Goal: Information Seeking & Learning: Learn about a topic

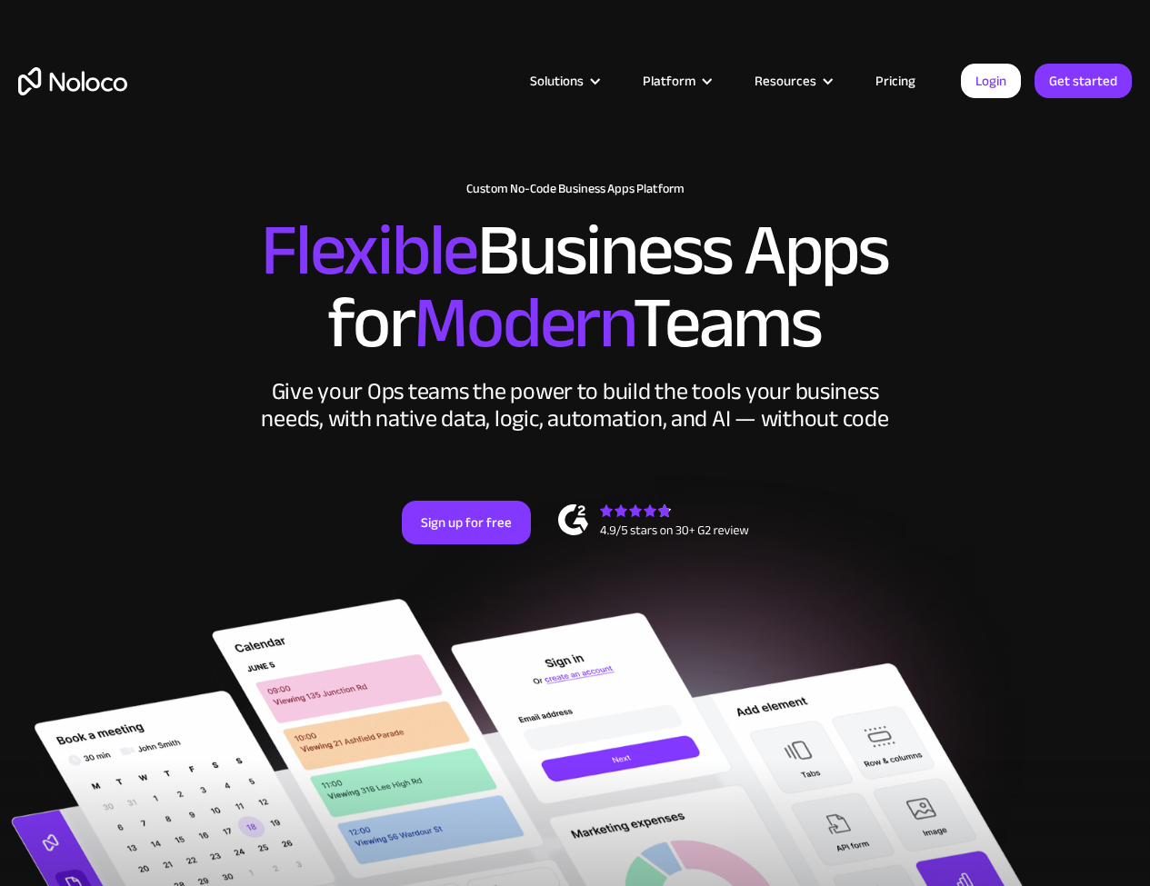
click at [367, 398] on div "Give your Ops teams the power to build the tools your business needs, with nati…" at bounding box center [575, 405] width 636 height 55
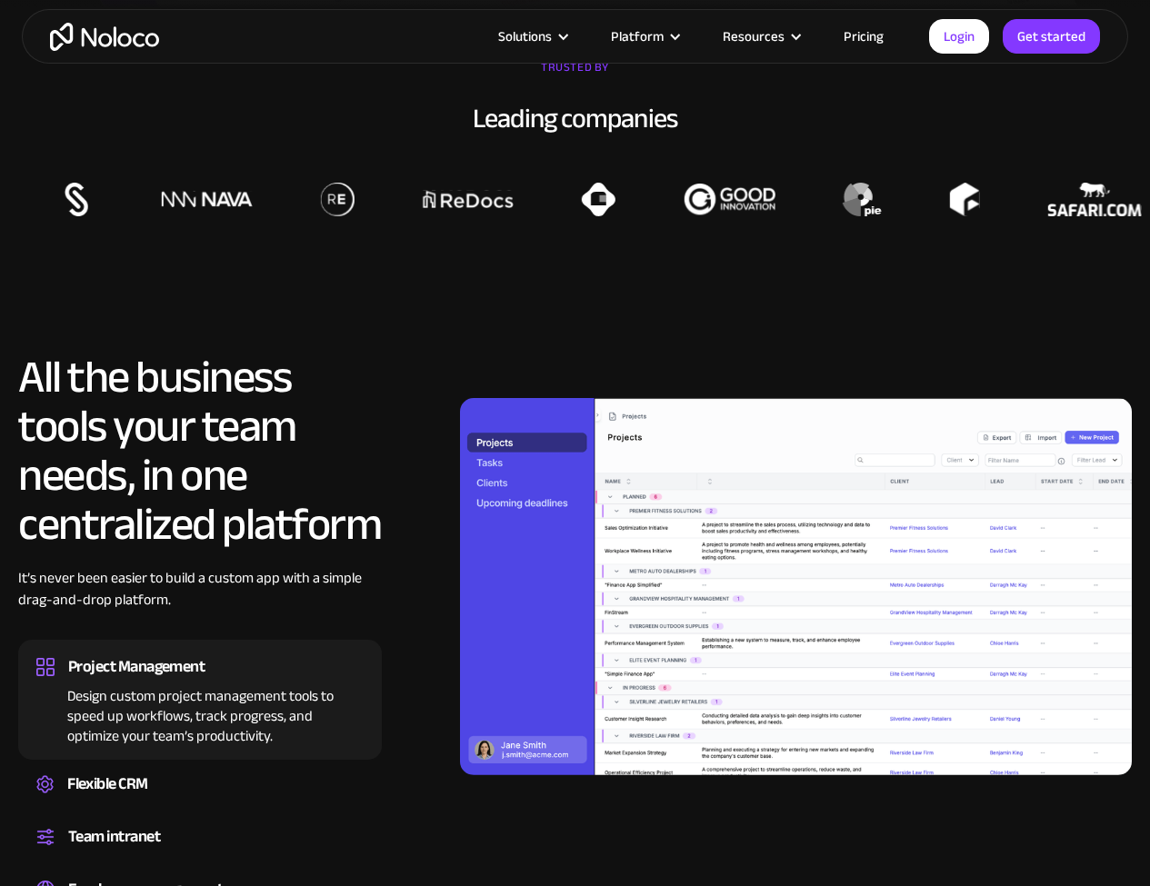
scroll to position [1466, 0]
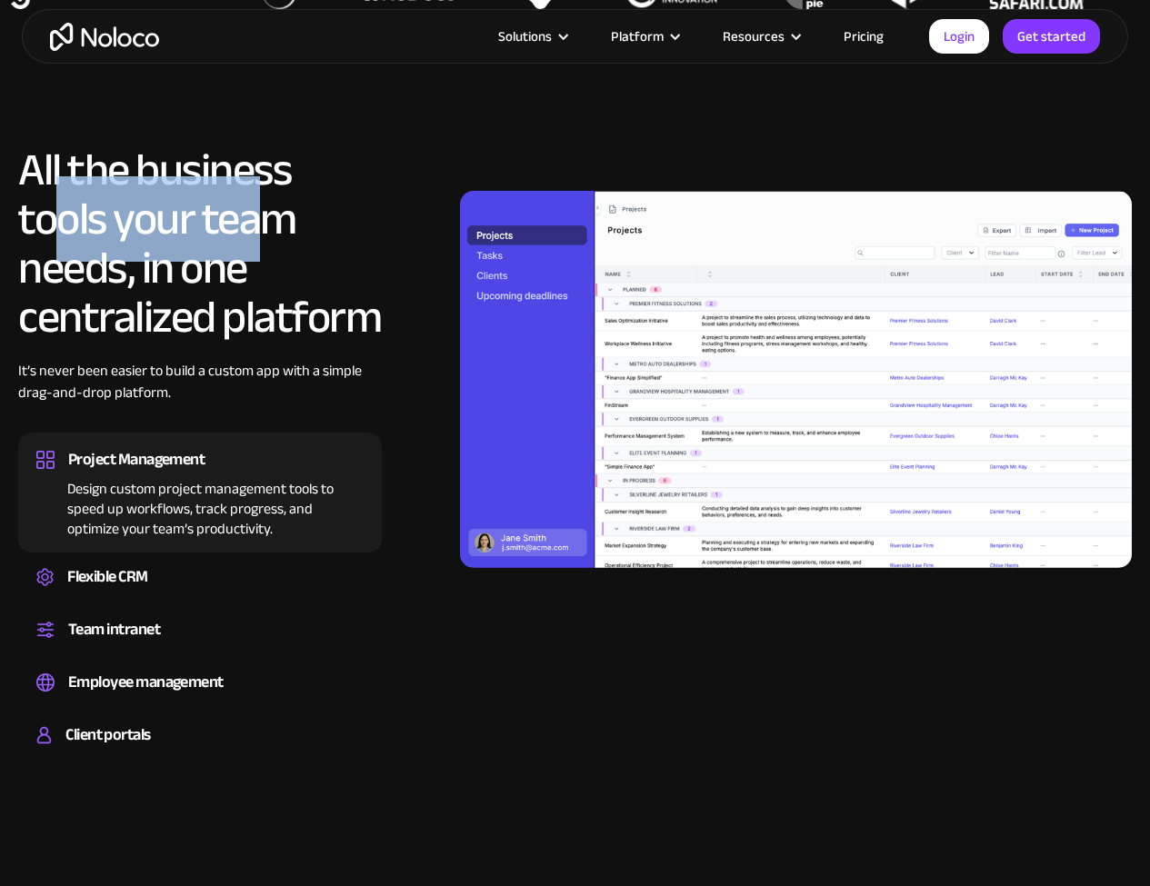
drag, startPoint x: 152, startPoint y: 221, endPoint x: 115, endPoint y: 255, distance: 50.8
click at [259, 224] on h2 "All the business tools your team needs, in one centralized platform" at bounding box center [200, 243] width 364 height 196
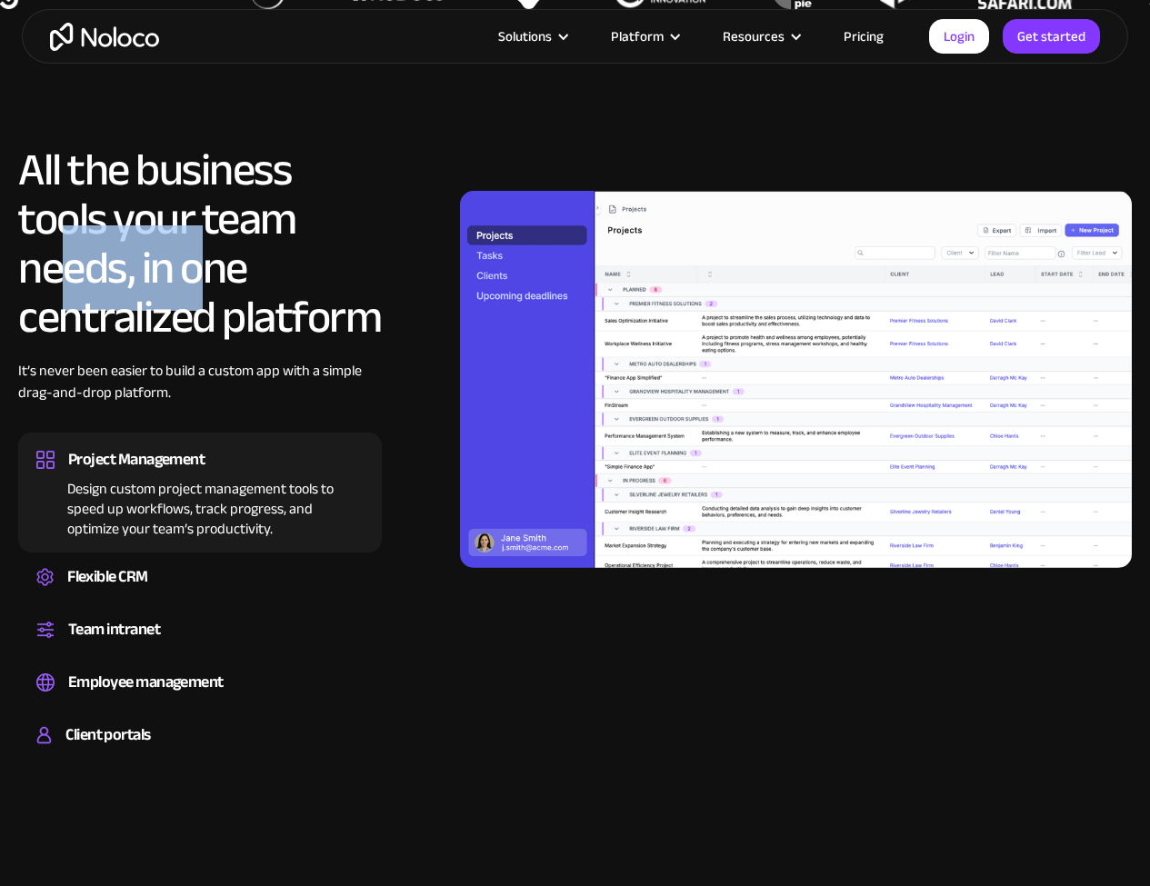
drag, startPoint x: 68, startPoint y: 261, endPoint x: 205, endPoint y: 274, distance: 137.8
click at [217, 268] on h2 "All the business tools your team needs, in one centralized platform" at bounding box center [200, 243] width 364 height 196
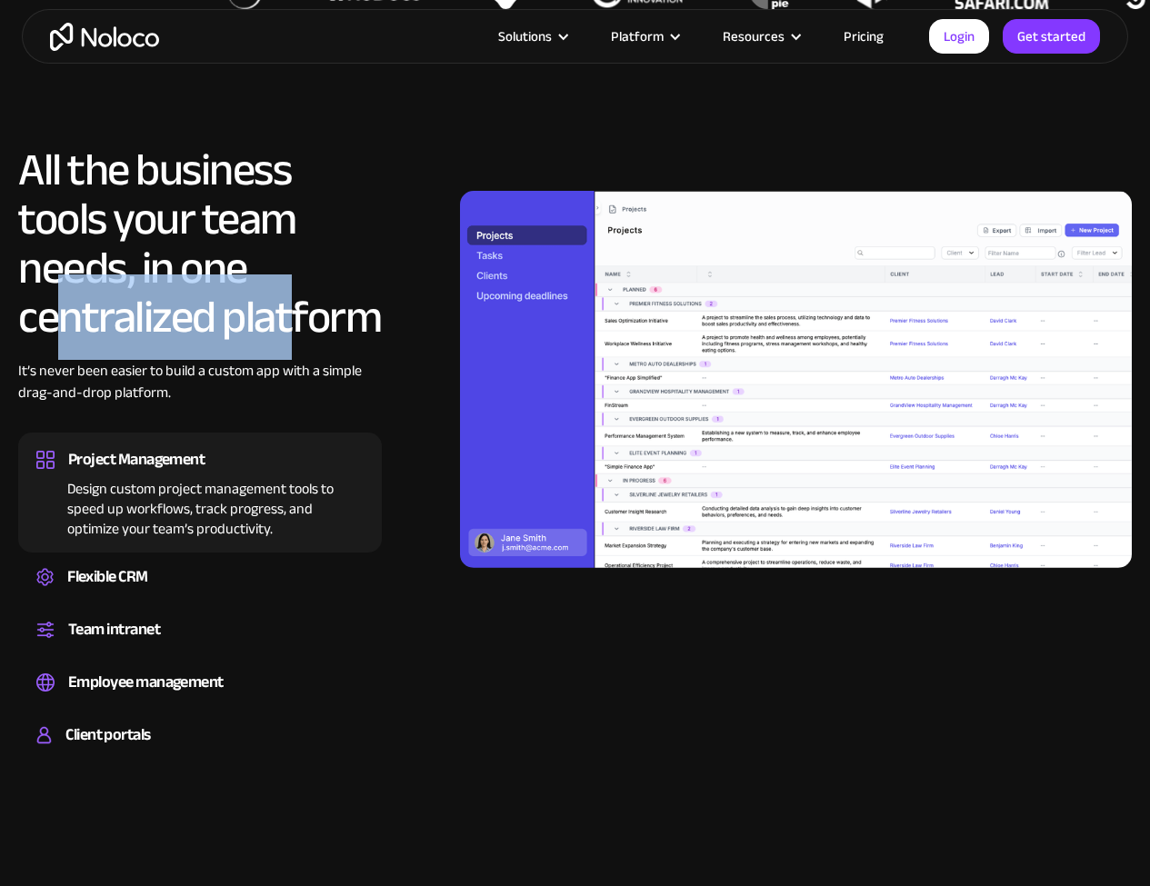
drag, startPoint x: 111, startPoint y: 312, endPoint x: 283, endPoint y: 319, distance: 171.9
click at [309, 316] on h2 "All the business tools your team needs, in one centralized platform" at bounding box center [200, 243] width 364 height 196
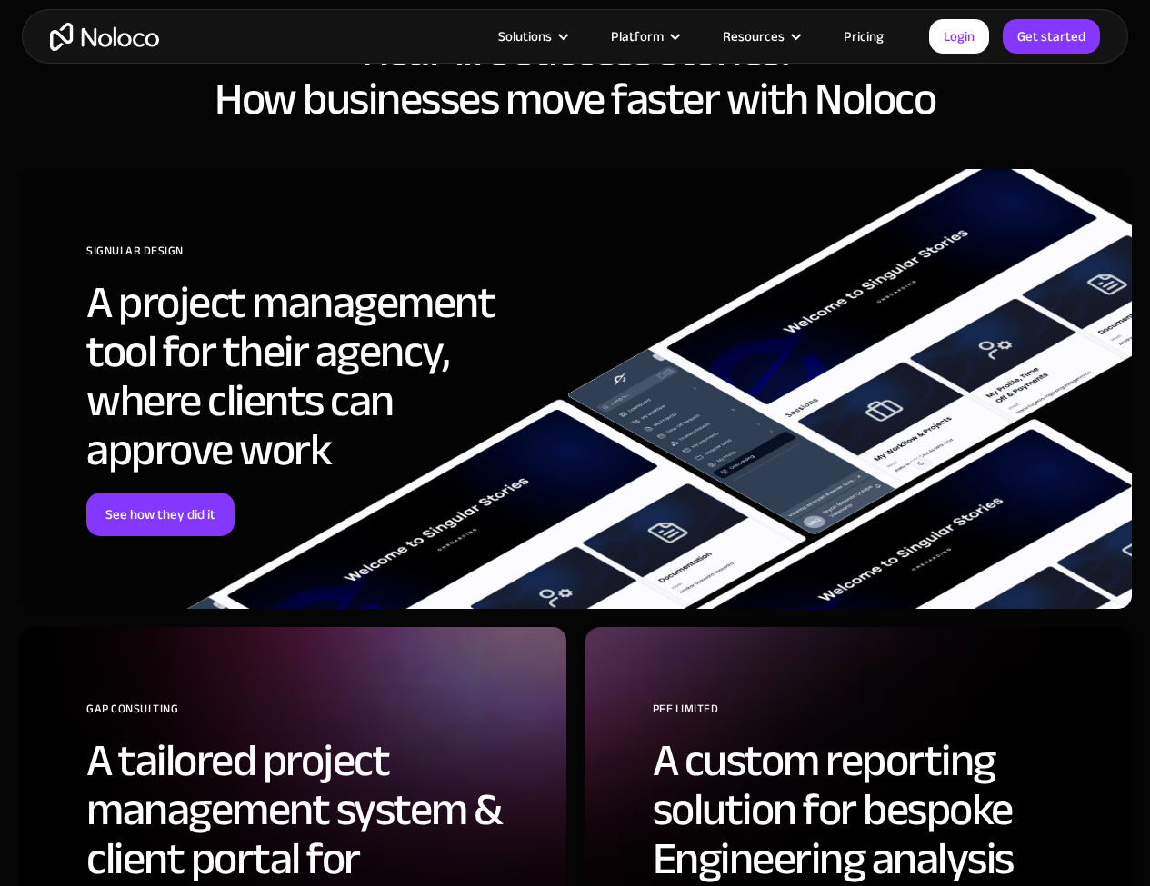
scroll to position [6279, 0]
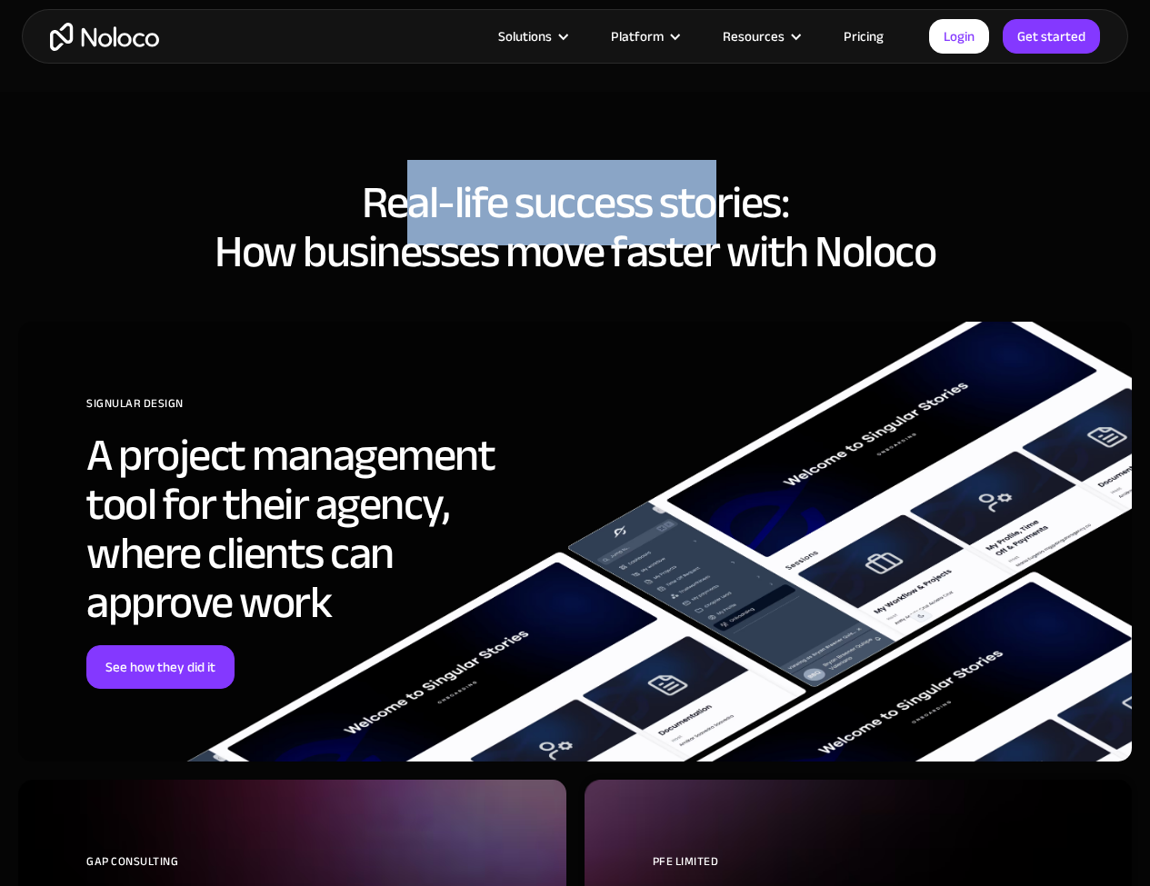
drag, startPoint x: 414, startPoint y: 190, endPoint x: 663, endPoint y: 205, distance: 249.5
click at [736, 194] on h2 "Real-life success stories: How businesses move faster with Noloco" at bounding box center [574, 227] width 1113 height 98
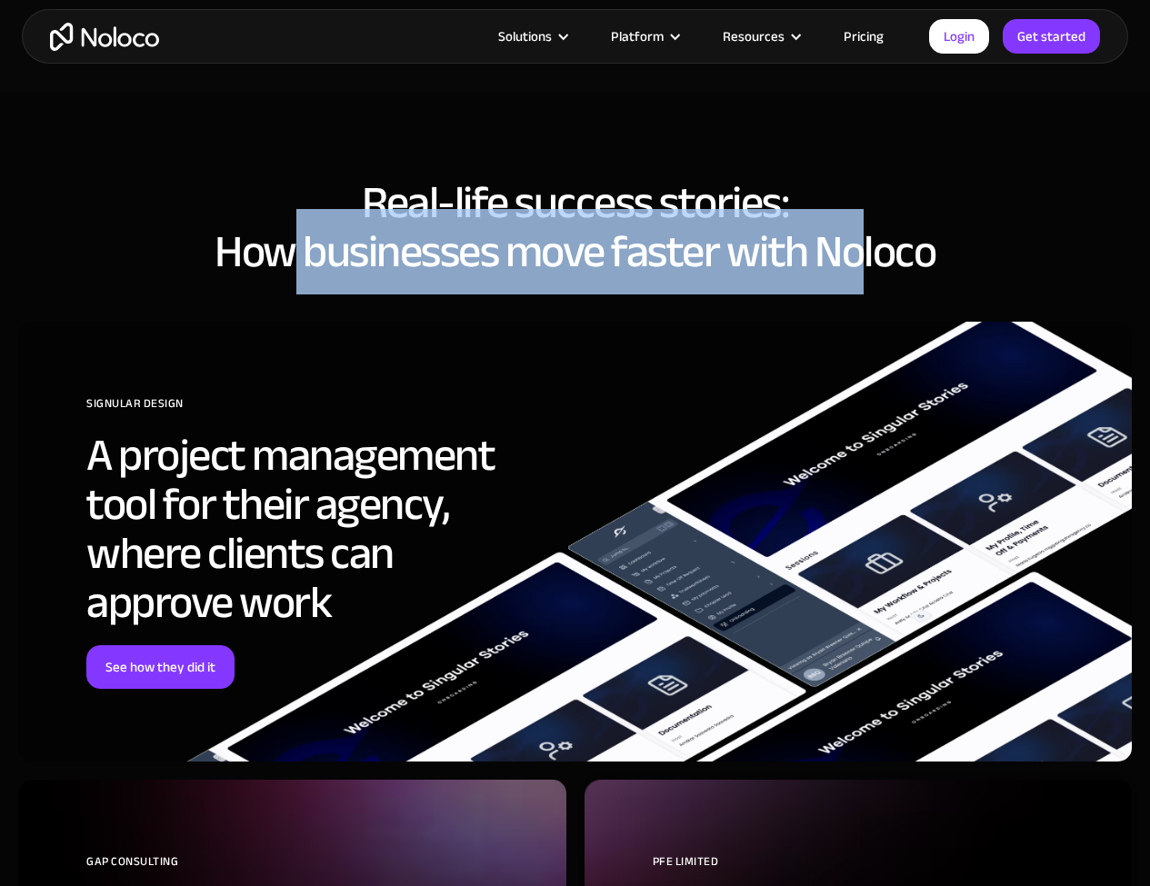
drag, startPoint x: 292, startPoint y: 247, endPoint x: 723, endPoint y: 269, distance: 431.3
click at [872, 248] on h2 "Real-life success stories: How businesses move faster with Noloco" at bounding box center [574, 227] width 1113 height 98
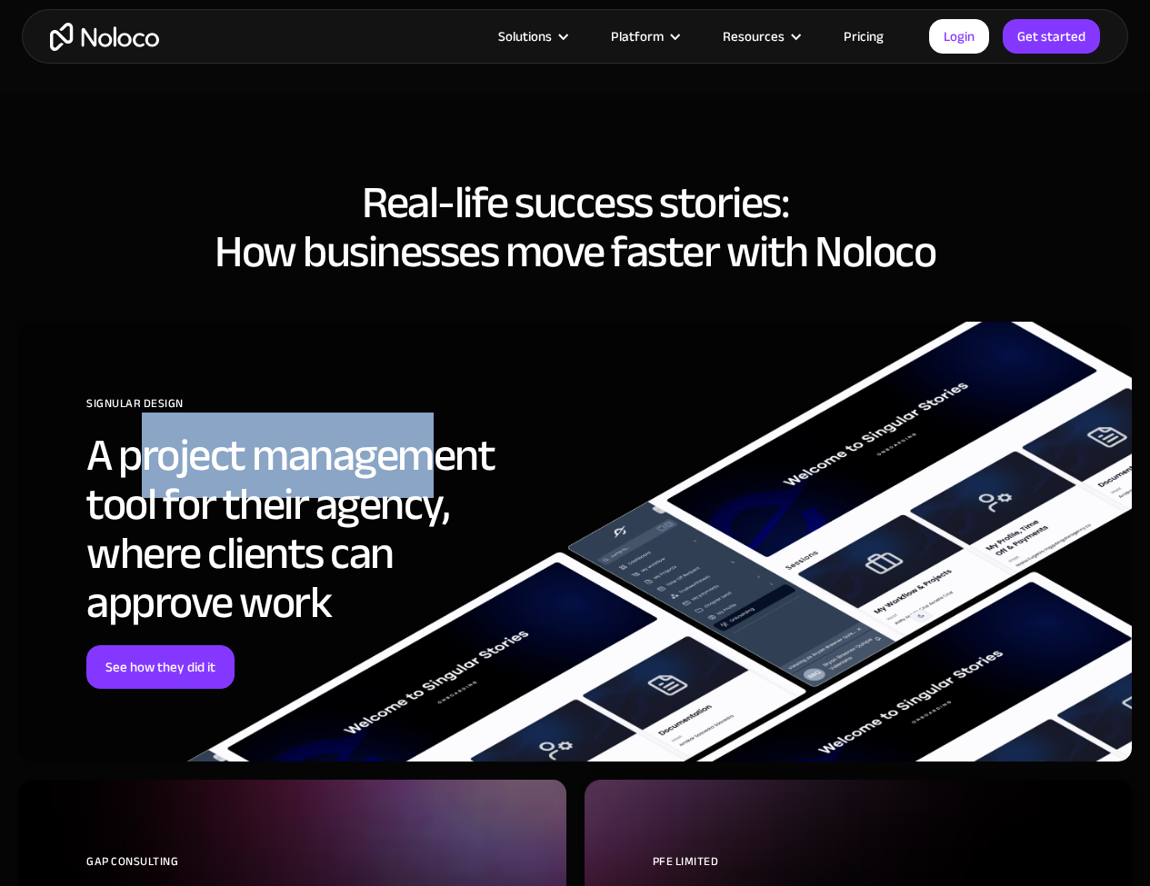
drag, startPoint x: 182, startPoint y: 458, endPoint x: 453, endPoint y: 453, distance: 270.9
click at [453, 453] on h2 "A project management tool for their agency, where clients can approve work" at bounding box center [315, 529] width 459 height 196
drag, startPoint x: 121, startPoint y: 504, endPoint x: 146, endPoint y: 540, distance: 43.6
click at [349, 509] on h2 "A project management tool for their agency, where clients can approve work" at bounding box center [315, 529] width 459 height 196
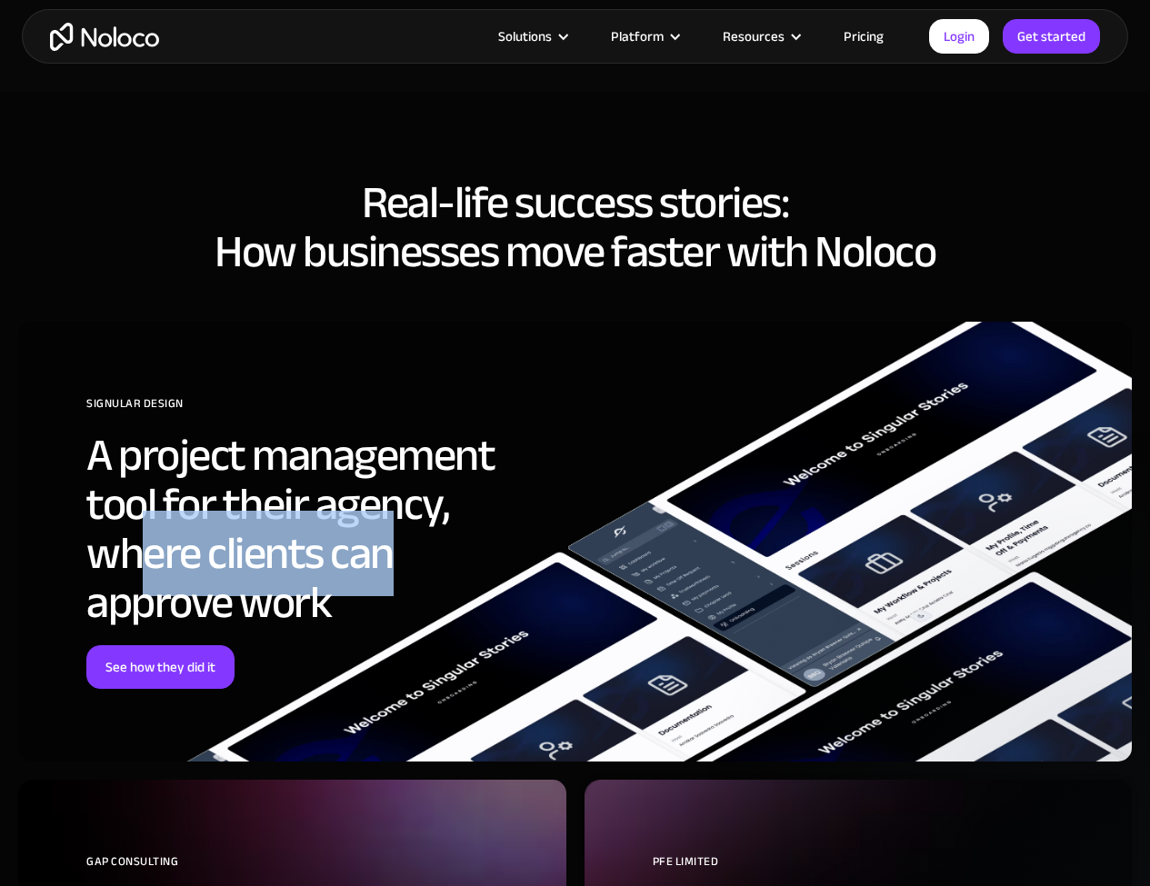
drag, startPoint x: 146, startPoint y: 540, endPoint x: 356, endPoint y: 558, distance: 210.7
click at [390, 549] on h2 "A project management tool for their agency, where clients can approve work" at bounding box center [315, 529] width 459 height 196
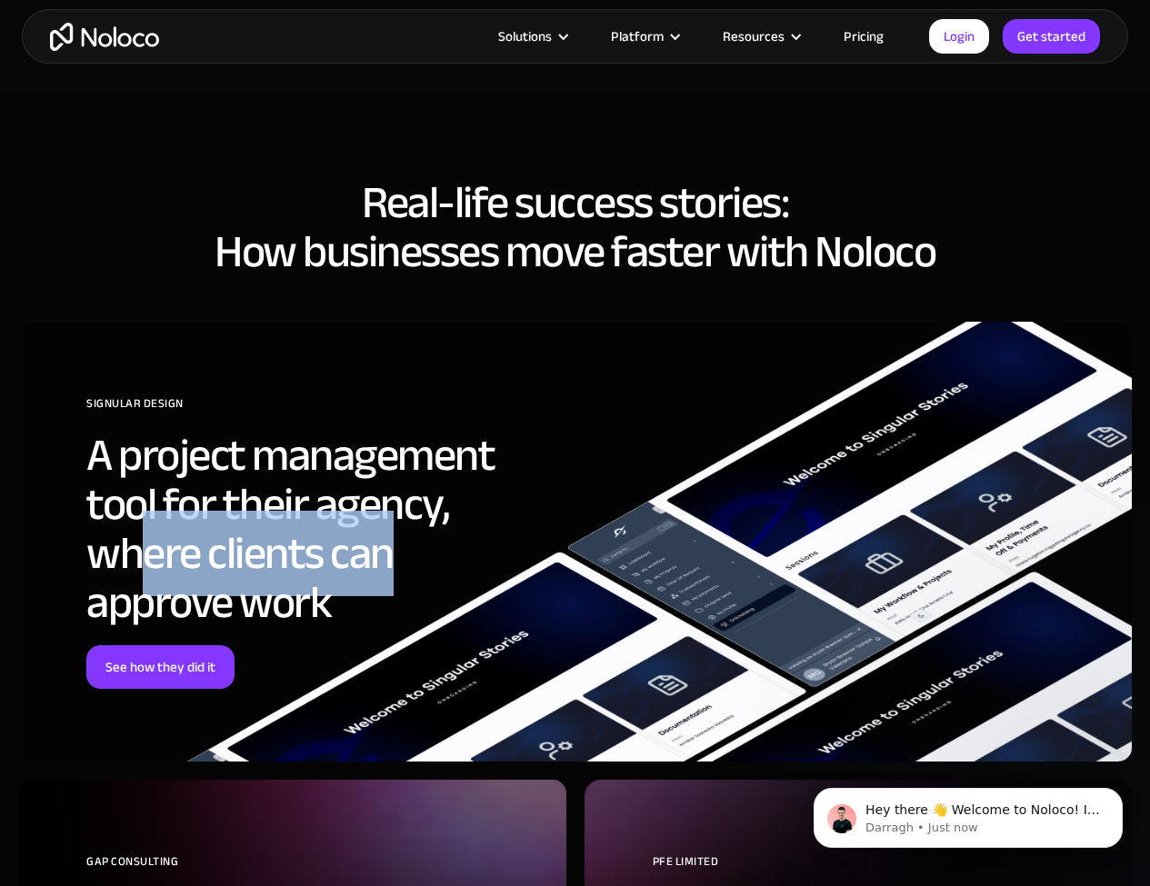
scroll to position [0, 0]
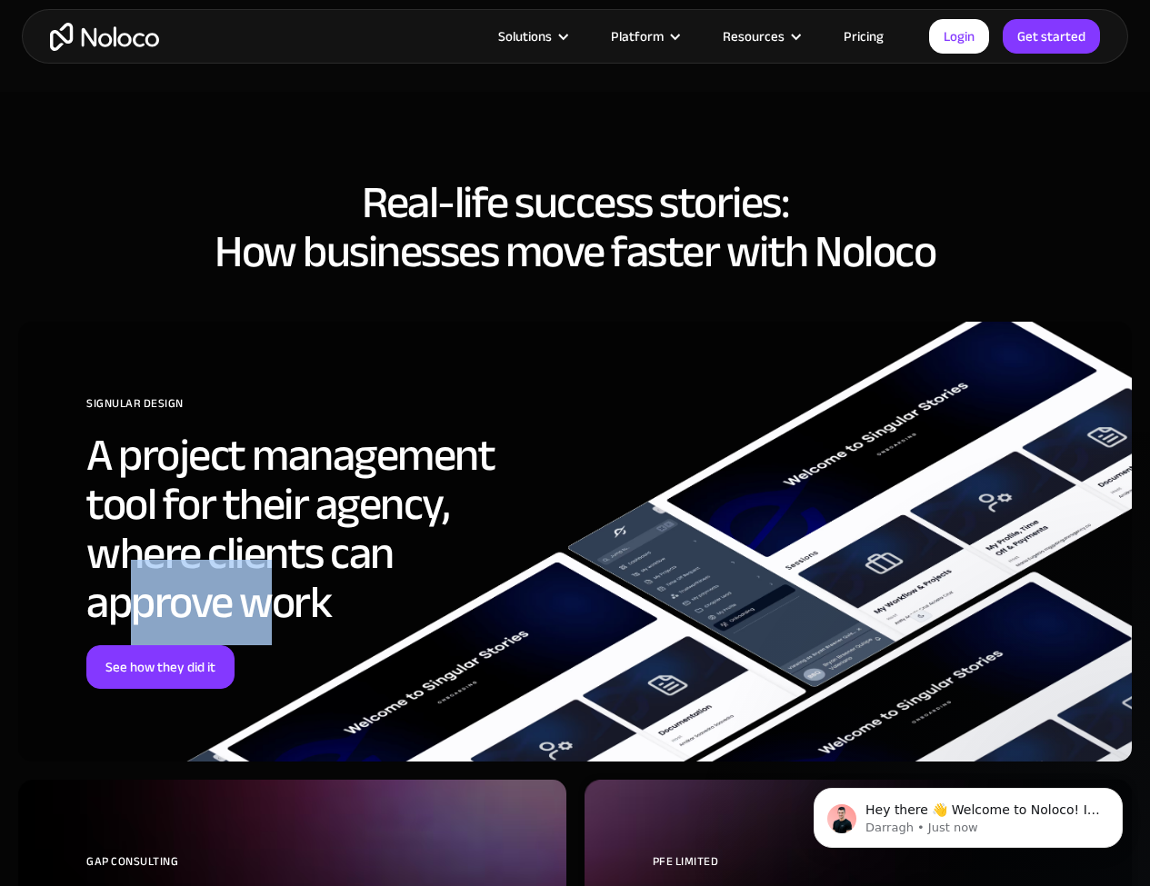
drag, startPoint x: 138, startPoint y: 613, endPoint x: 259, endPoint y: 621, distance: 121.1
click at [259, 621] on h2 "A project management tool for their agency, where clients can approve work" at bounding box center [315, 529] width 459 height 196
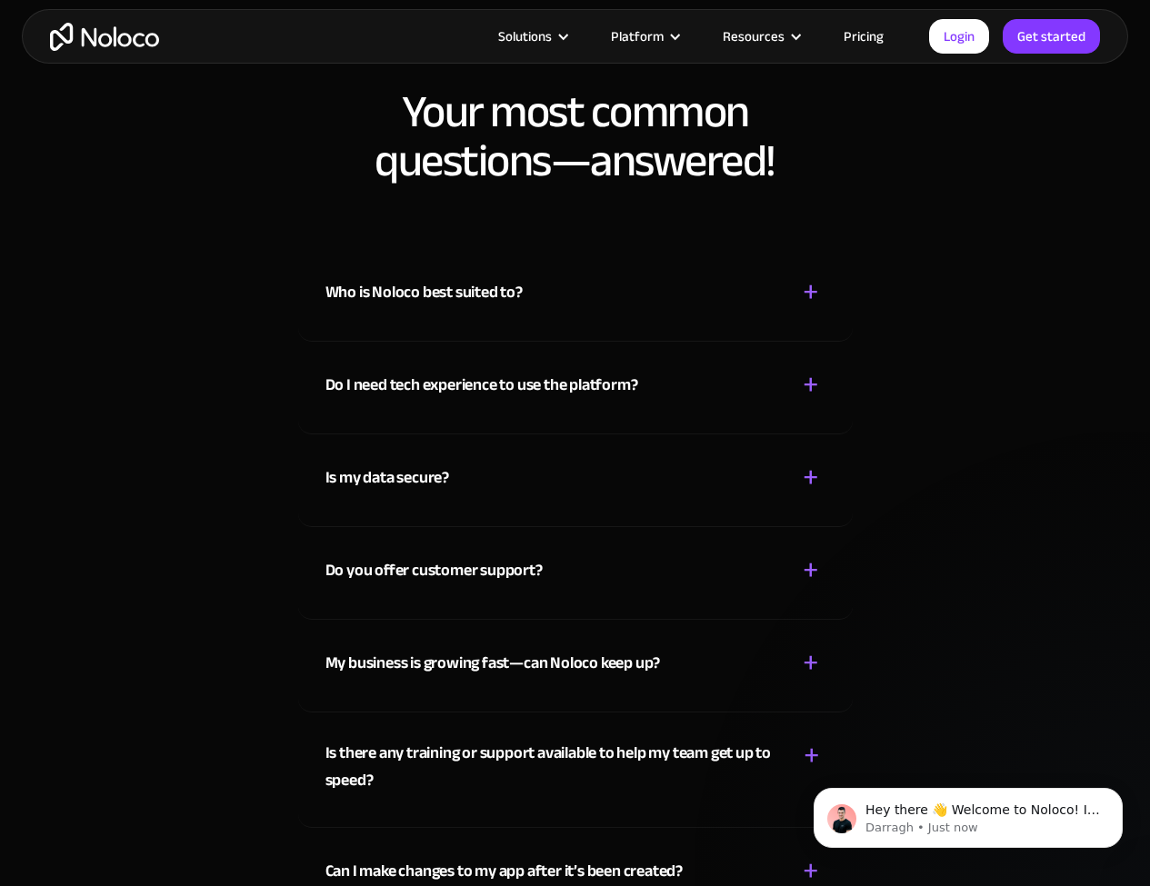
scroll to position [9141, 0]
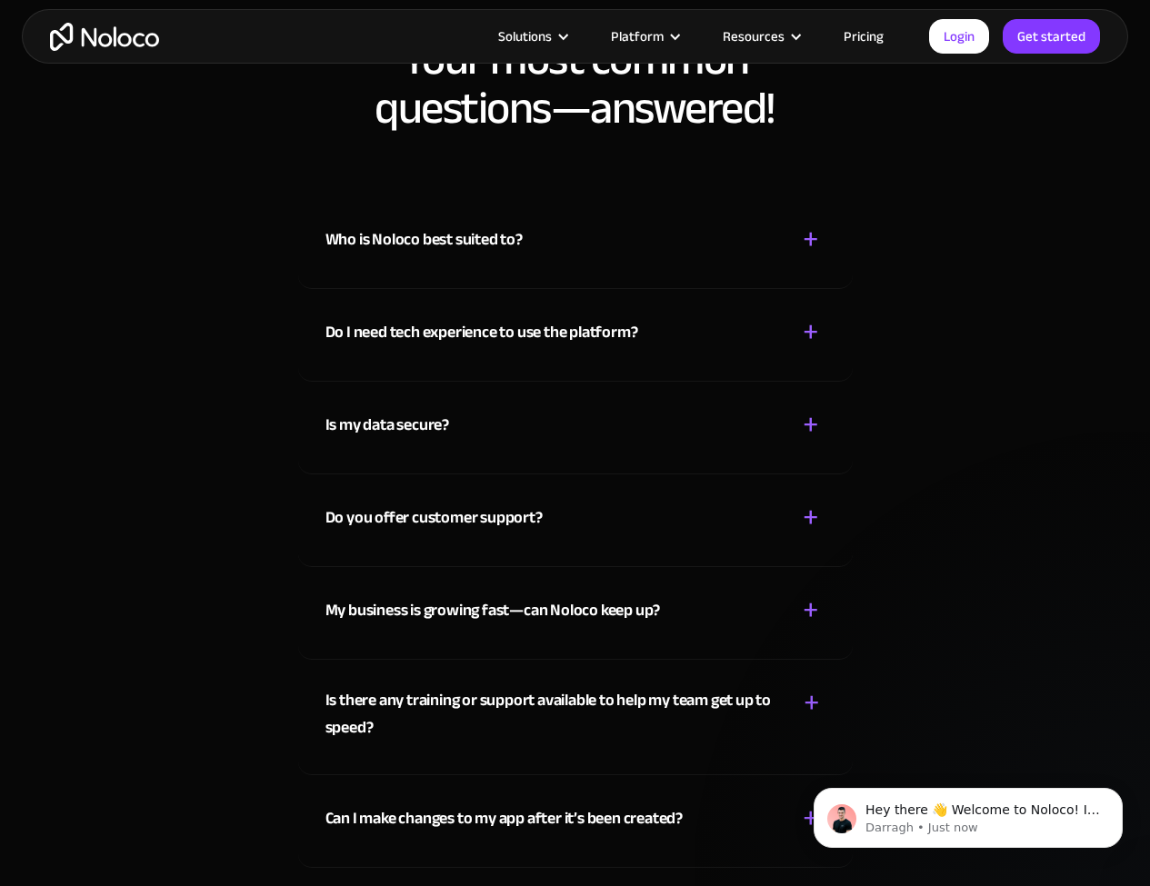
click at [553, 230] on div "Who is Noloco best suited to? + -" at bounding box center [575, 228] width 500 height 65
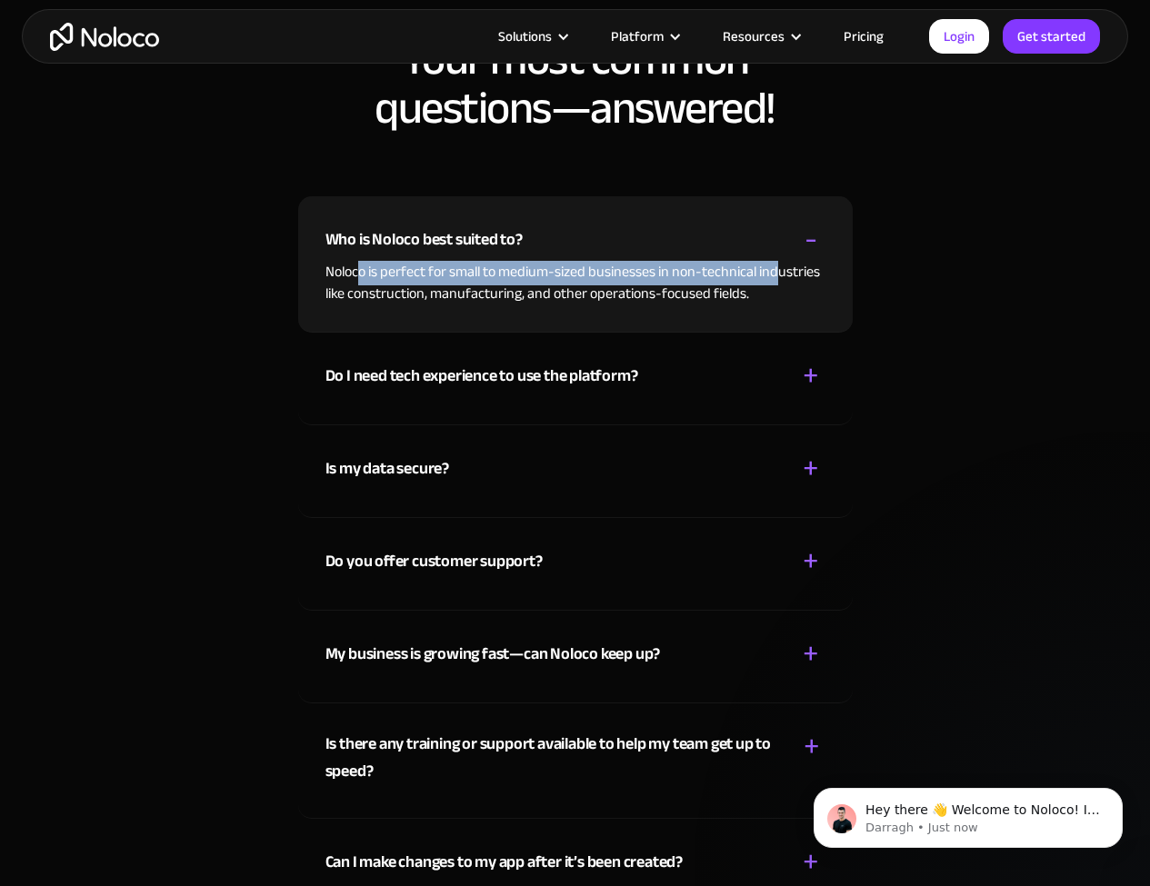
drag, startPoint x: 361, startPoint y: 264, endPoint x: 793, endPoint y: 271, distance: 431.7
click at [788, 270] on p "Noloco is perfect for small to medium-sized businesses in non-technical industr…" at bounding box center [575, 283] width 500 height 44
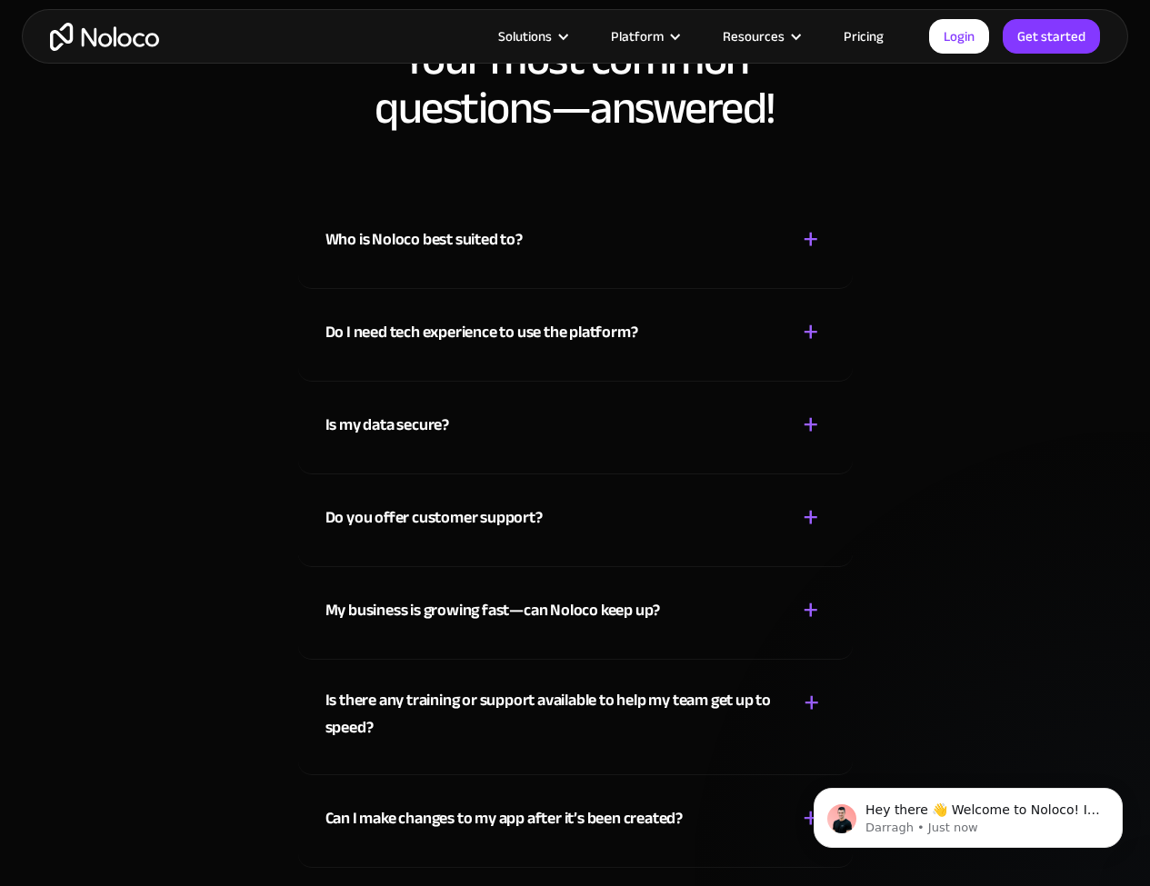
click at [475, 236] on div "Who is Noloco best suited to?" at bounding box center [423, 239] width 197 height 27
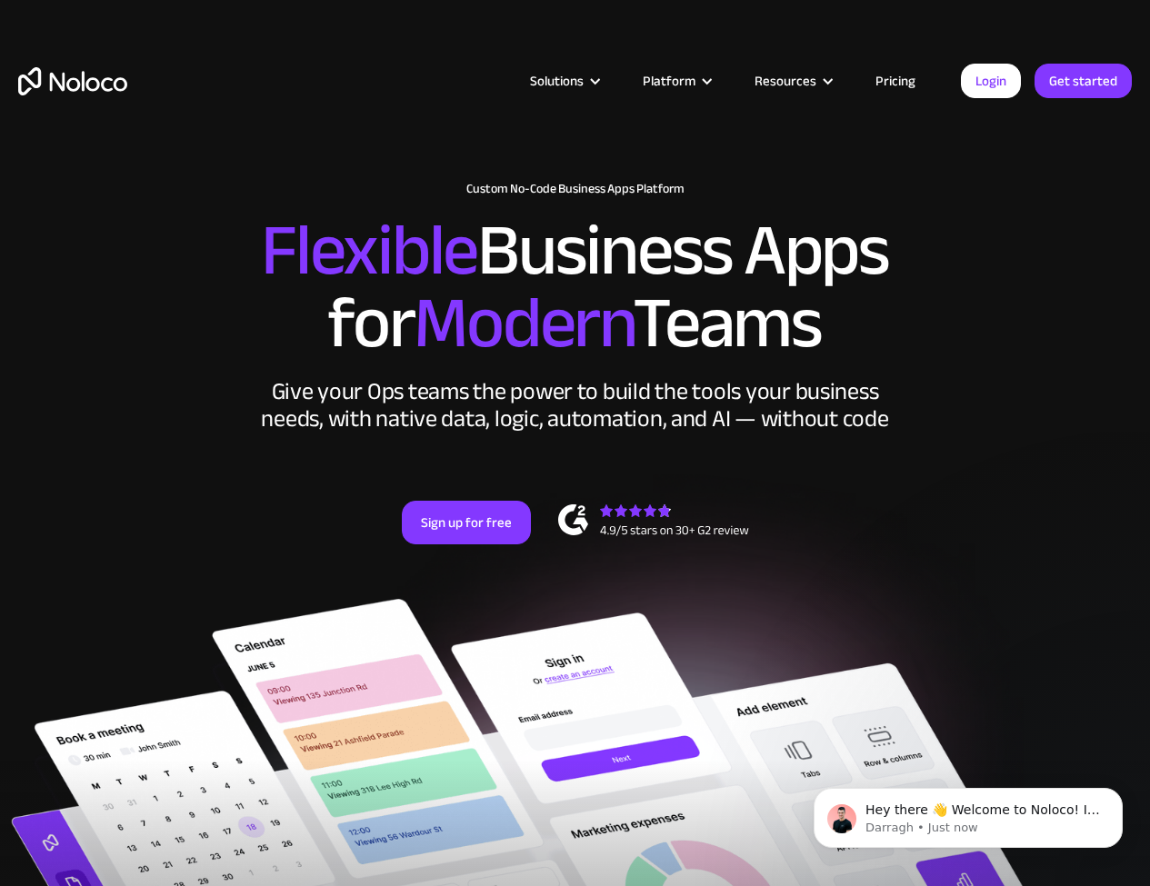
scroll to position [51, 0]
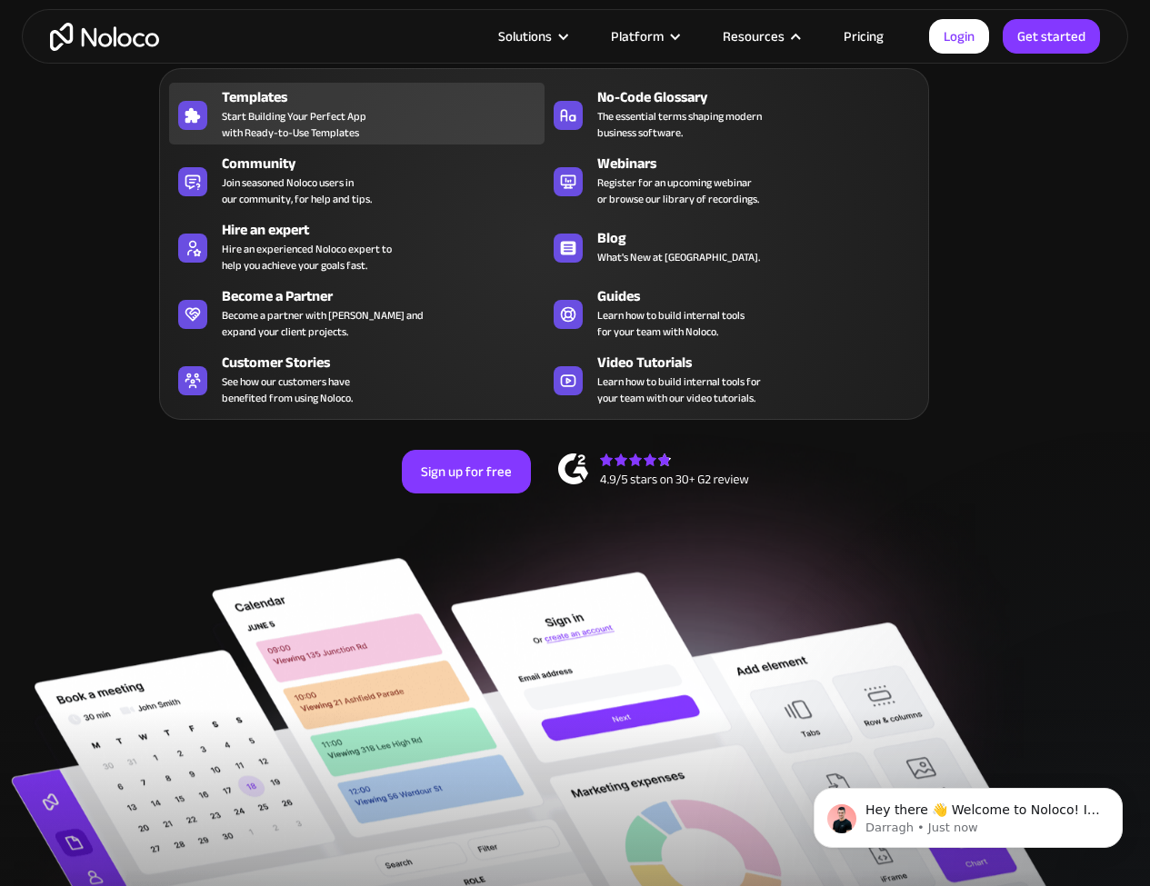
click at [284, 125] on span "Start Building Your Perfect App with Ready-to-Use Templates" at bounding box center [294, 124] width 145 height 33
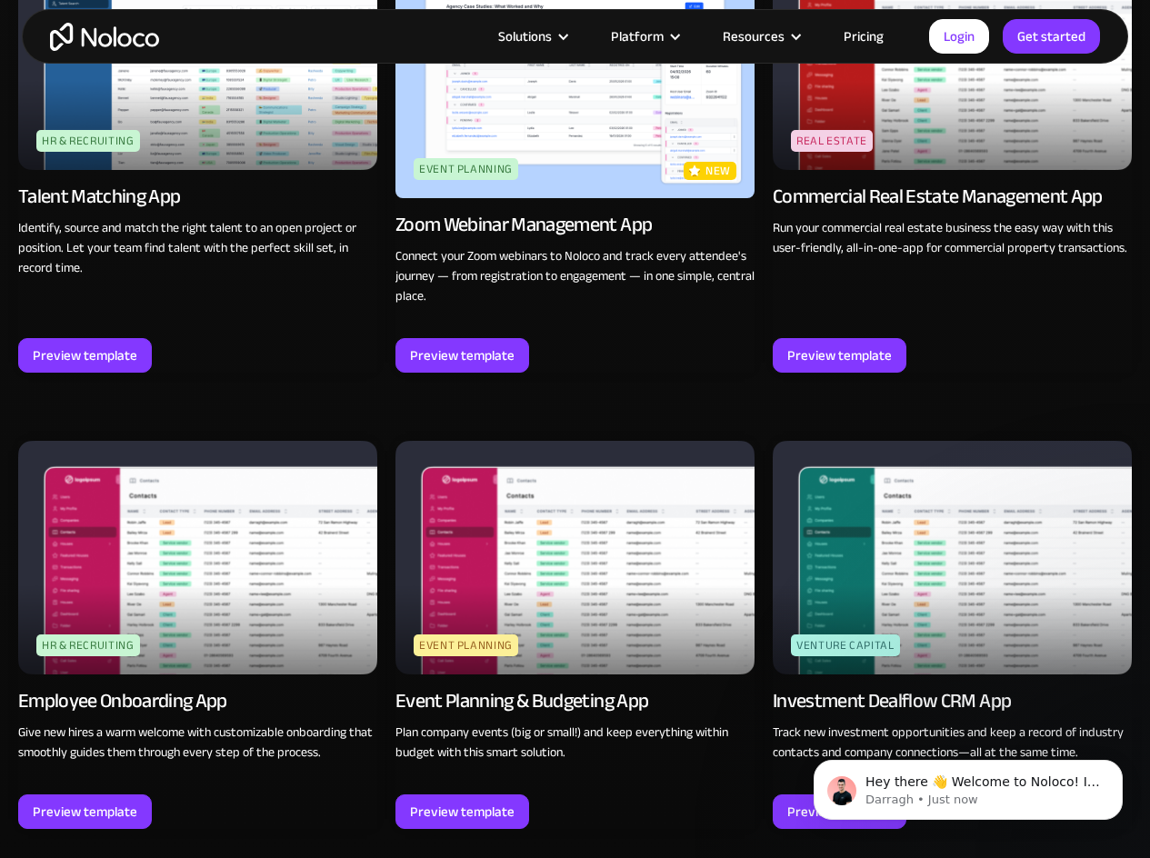
scroll to position [4517, 0]
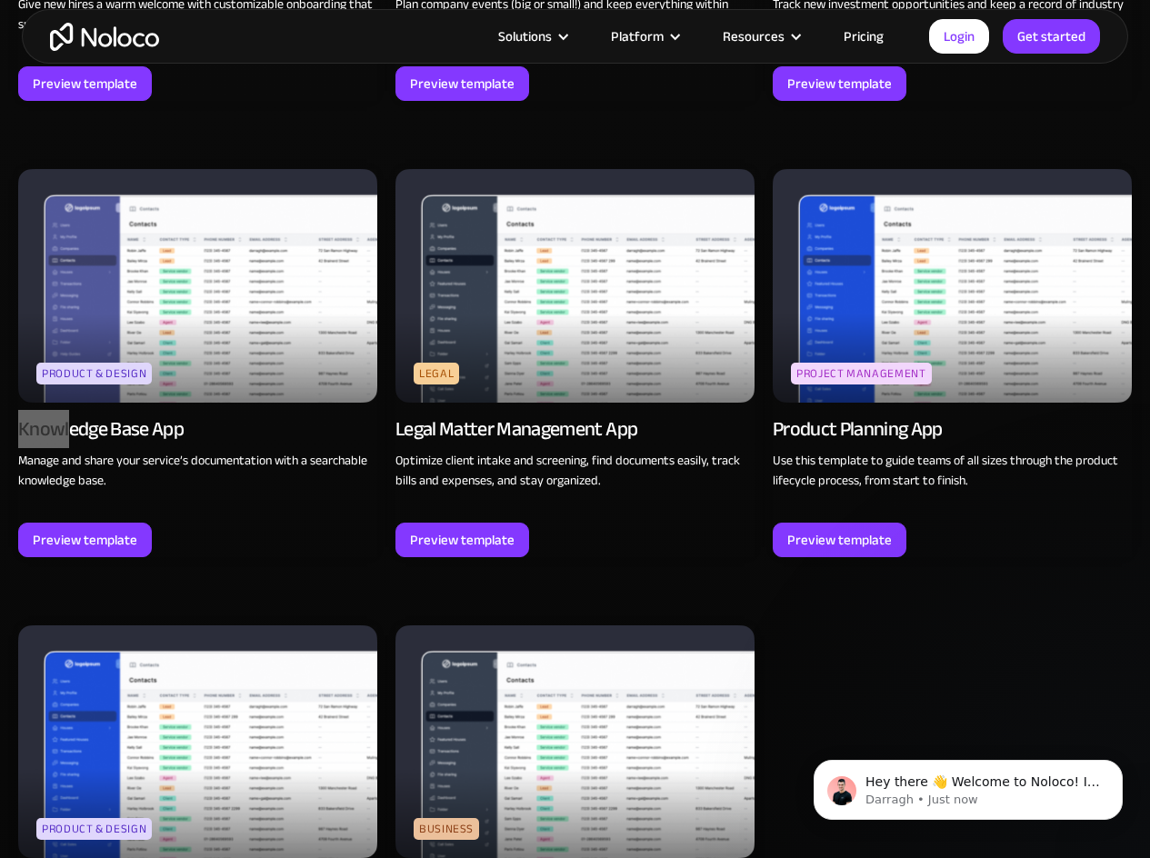
click at [133, 439] on div "Knowledge Base App" at bounding box center [100, 428] width 165 height 25
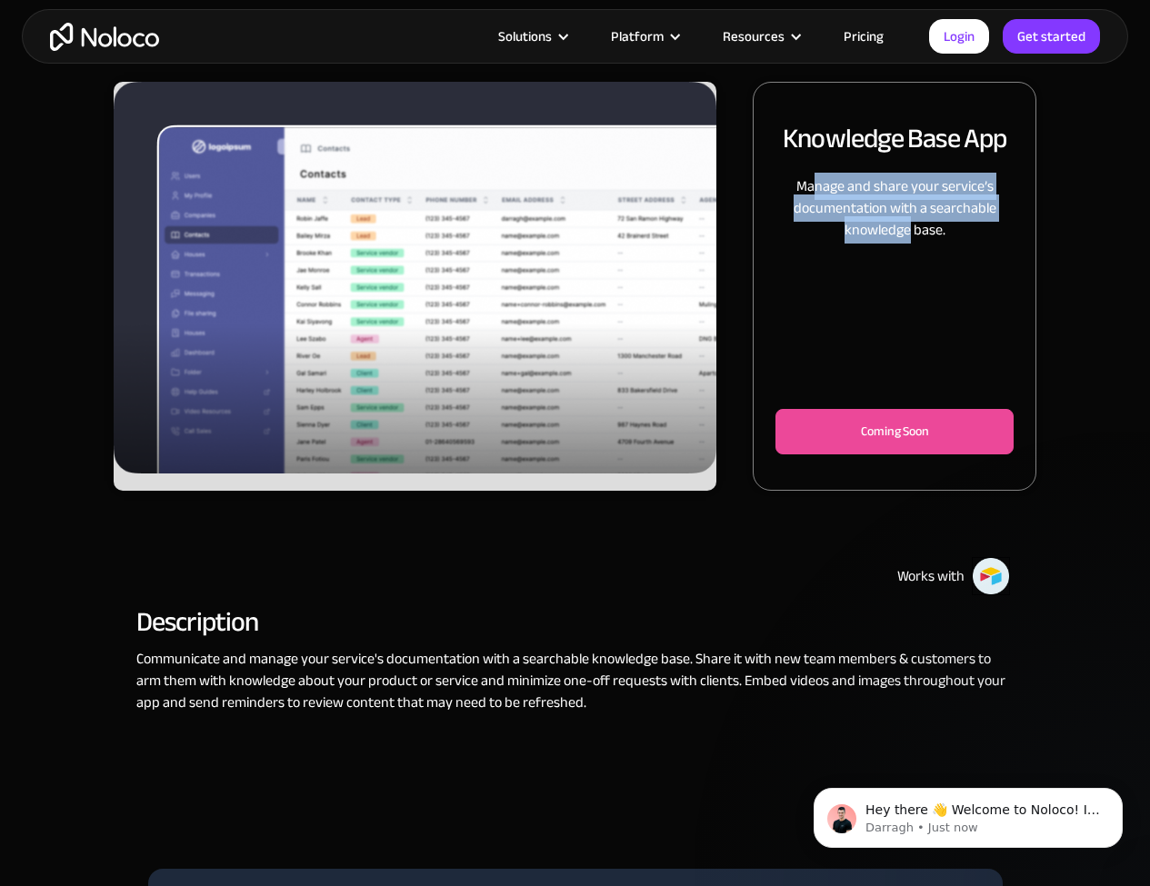
drag, startPoint x: 813, startPoint y: 187, endPoint x: 927, endPoint y: 236, distance: 123.8
click at [921, 236] on p "Manage and share your service’s documentation with a searchable knowledge base." at bounding box center [894, 207] width 238 height 65
click at [532, 565] on div "Works with" at bounding box center [574, 576] width 877 height 38
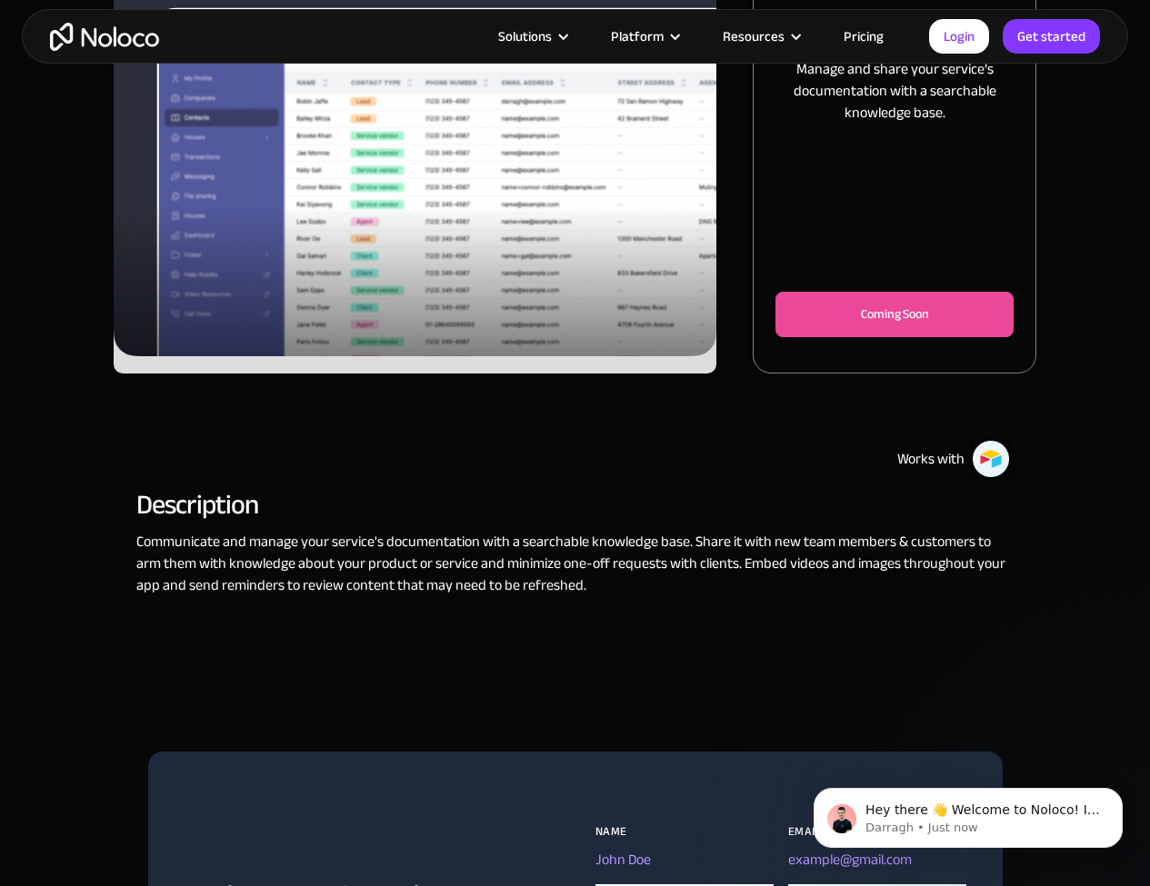
scroll to position [447, 0]
